Goal: Task Accomplishment & Management: Complete application form

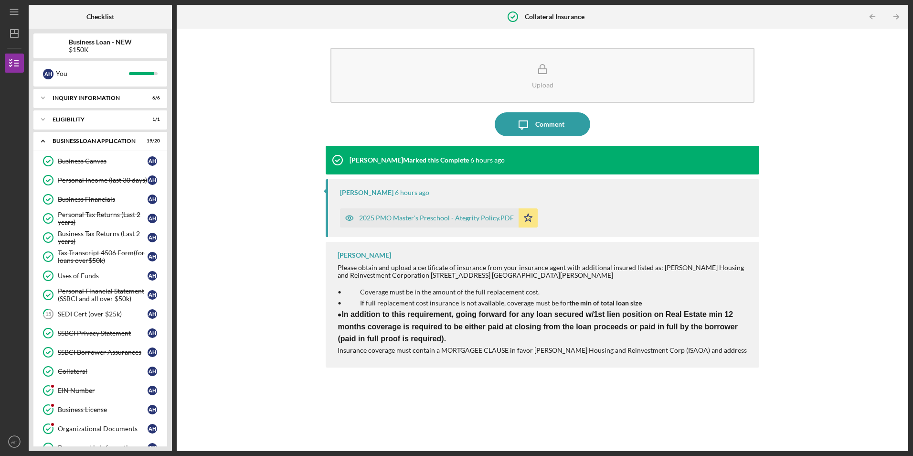
scroll to position [246, 0]
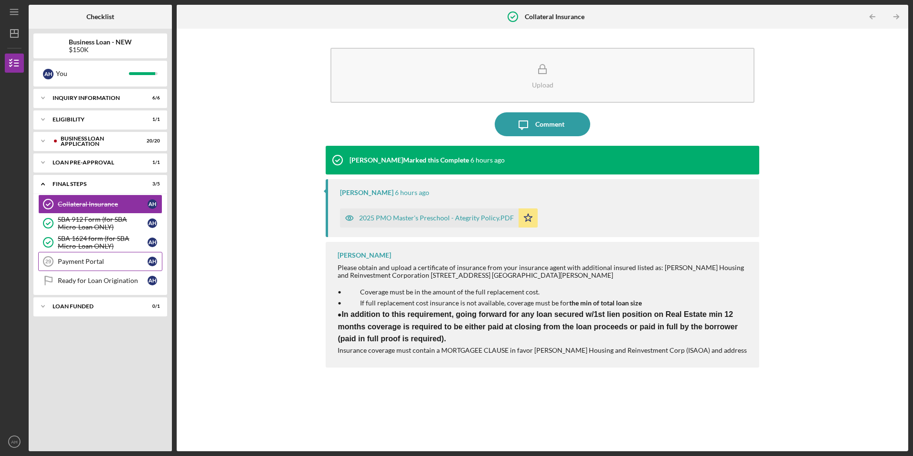
click at [84, 261] on div "Payment Portal" at bounding box center [103, 261] width 90 height 8
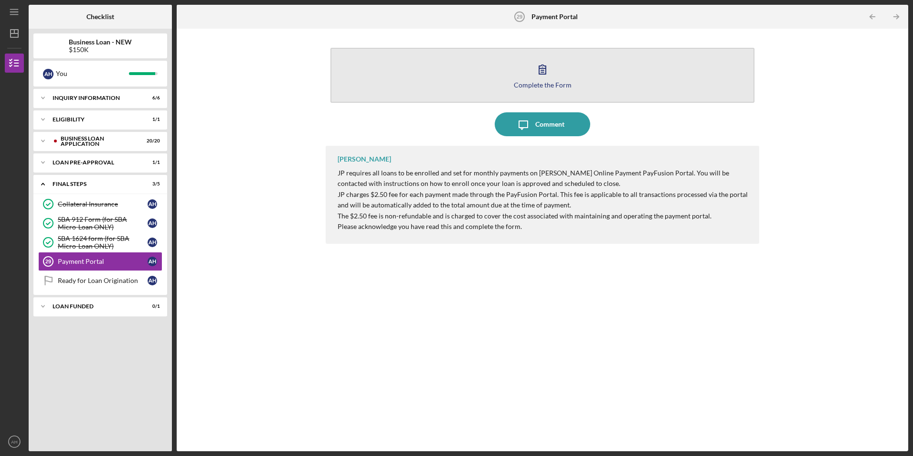
click at [541, 80] on button "Complete the Form Form" at bounding box center [543, 75] width 424 height 55
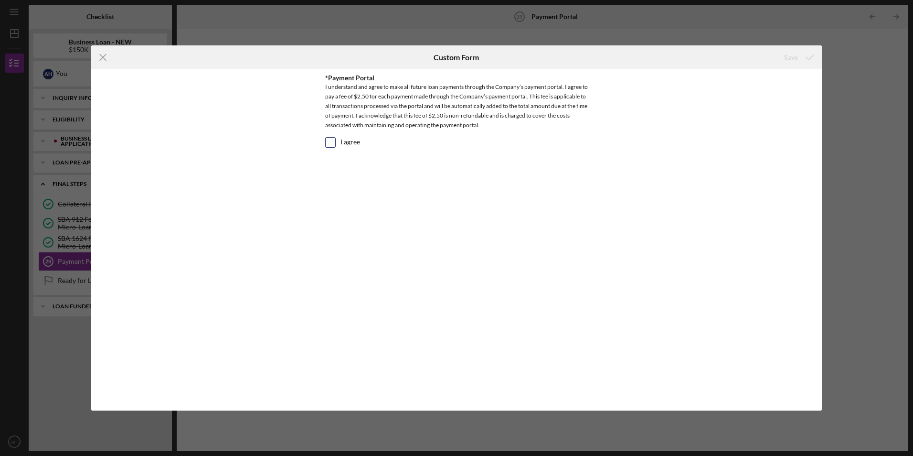
click at [331, 143] on input "I agree" at bounding box center [331, 143] width 10 height 10
checkbox input "true"
click at [793, 57] on div "Save" at bounding box center [791, 57] width 14 height 19
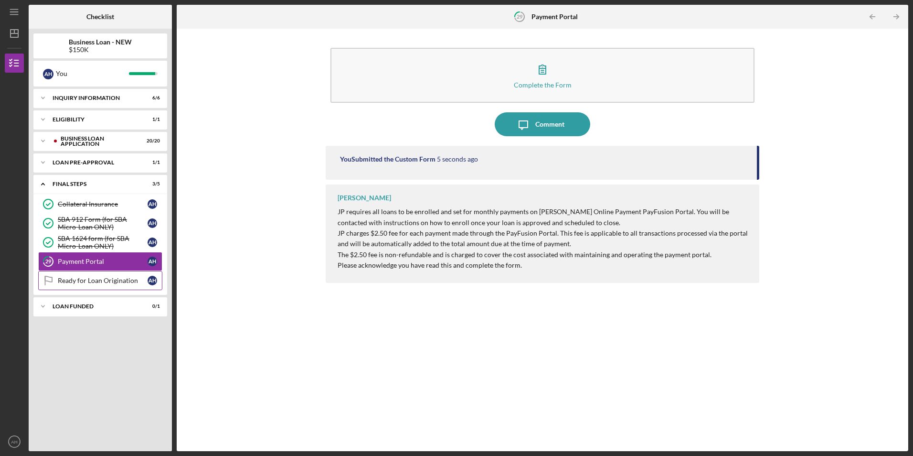
click at [89, 279] on div "Ready for Loan Origination" at bounding box center [103, 281] width 90 height 8
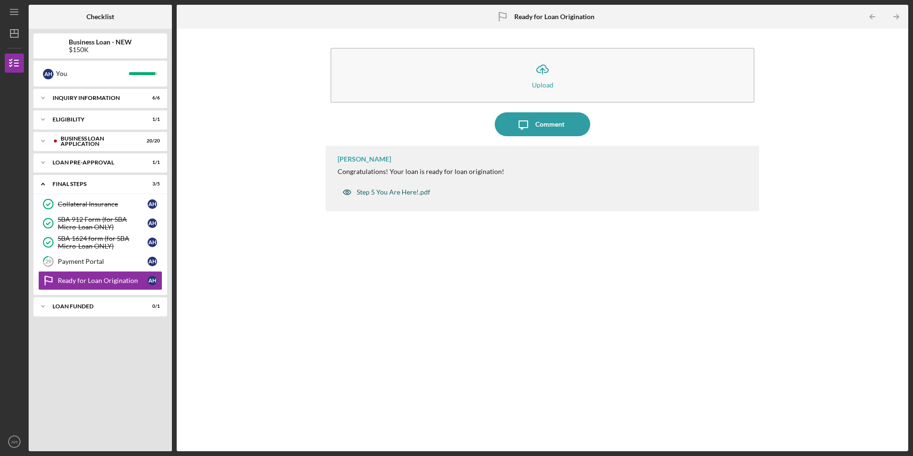
click at [395, 192] on div "Step 5 You Are Here!.pdf" at bounding box center [394, 192] width 74 height 8
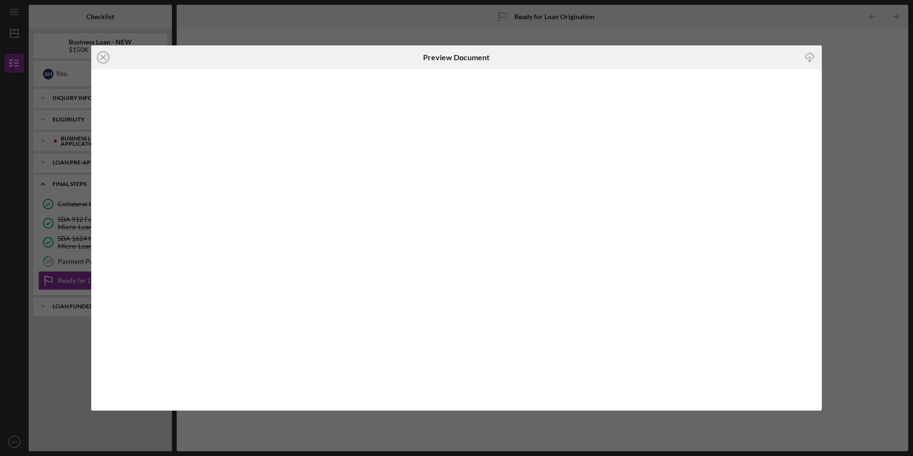
click at [103, 56] on icon "Icon/Close" at bounding box center [103, 57] width 24 height 24
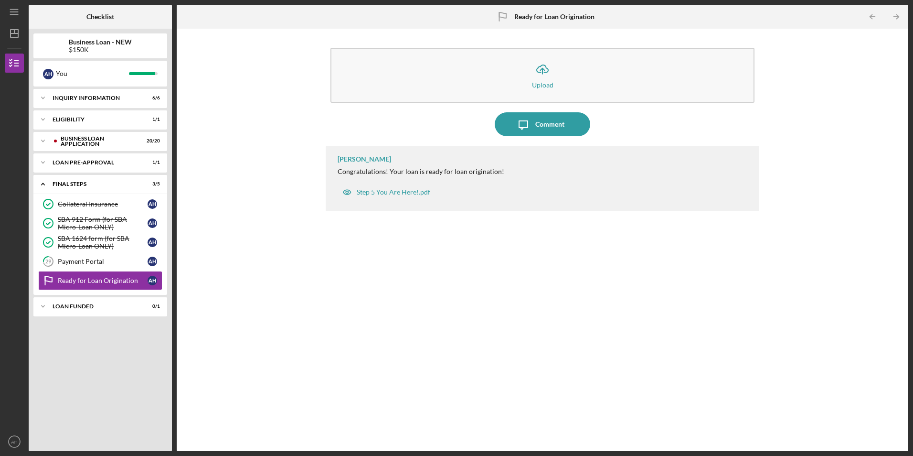
click at [338, 182] on button "Step 5 You Are Here!.pdf" at bounding box center [386, 191] width 97 height 19
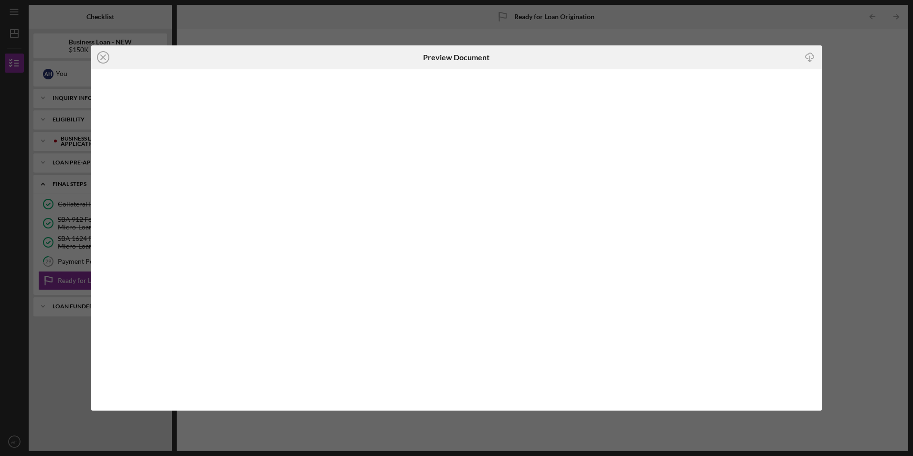
click at [103, 59] on icon "Icon/Close" at bounding box center [103, 57] width 24 height 24
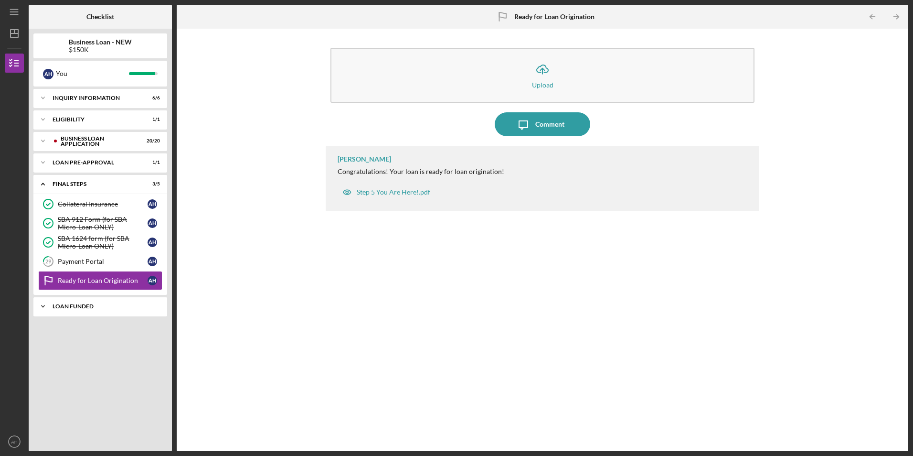
click at [78, 303] on div "Icon/Expander LOAN FUNDED 0 / 1" at bounding box center [100, 306] width 134 height 19
